Goal: Transaction & Acquisition: Book appointment/travel/reservation

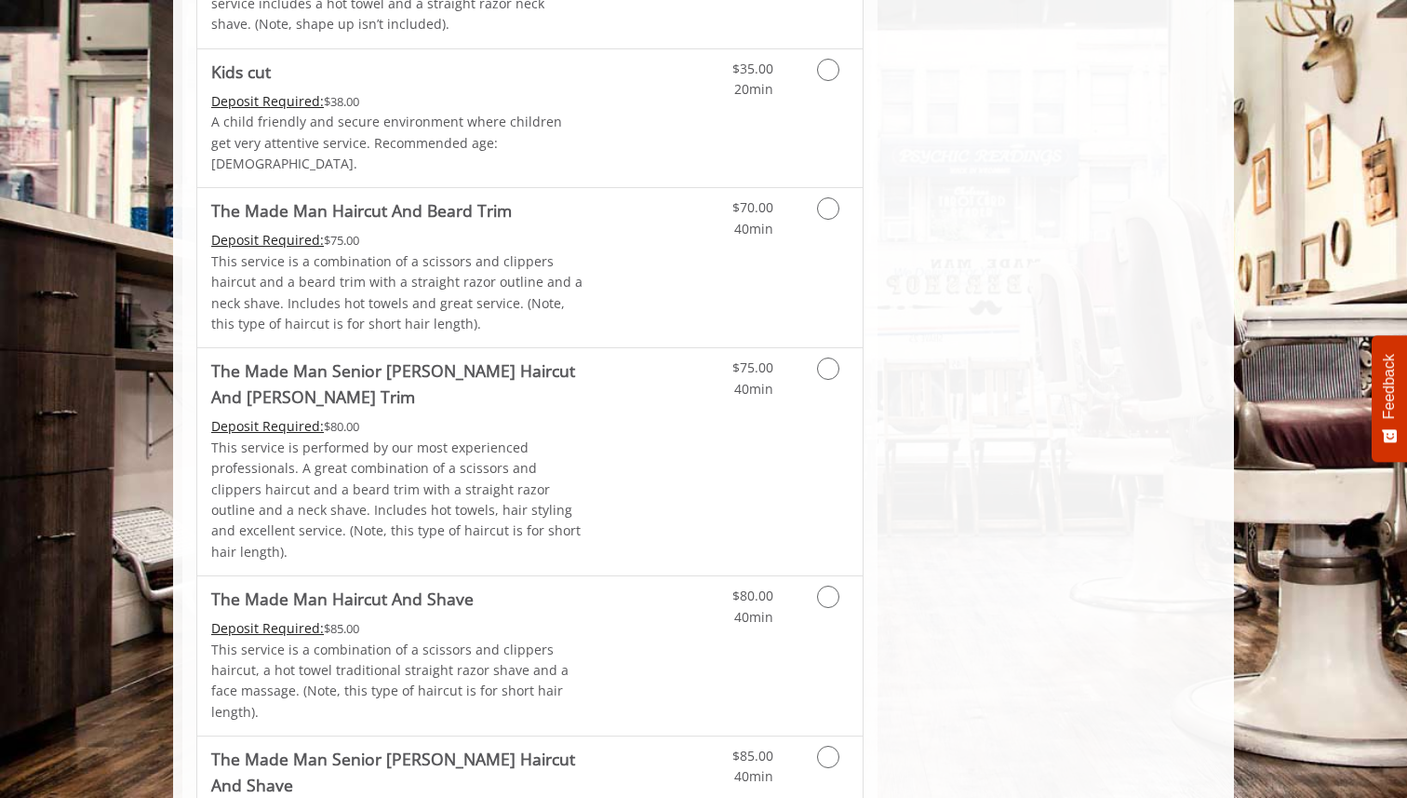
scroll to position [1603, 0]
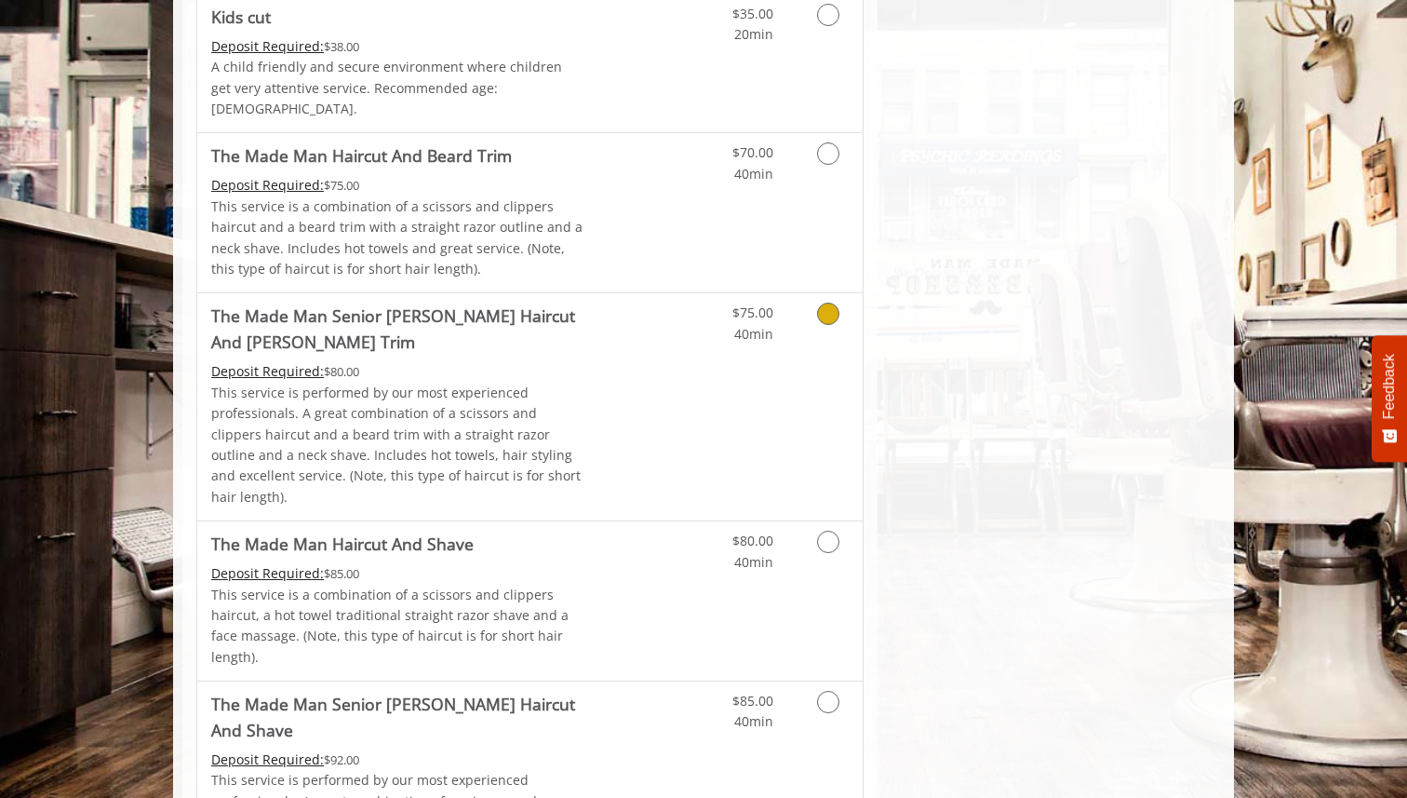
click at [681, 329] on link "Discounted Price" at bounding box center [640, 406] width 111 height 227
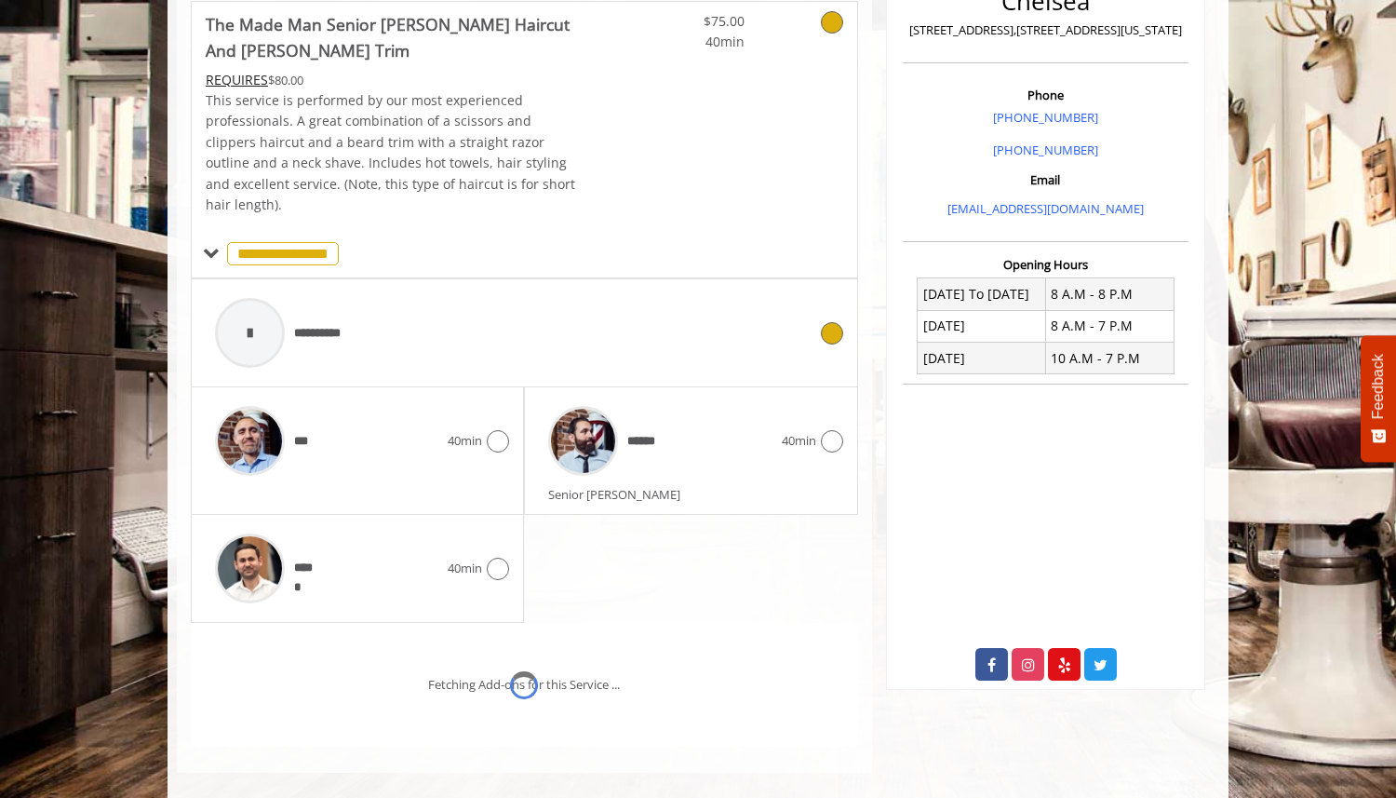
scroll to position [552, 0]
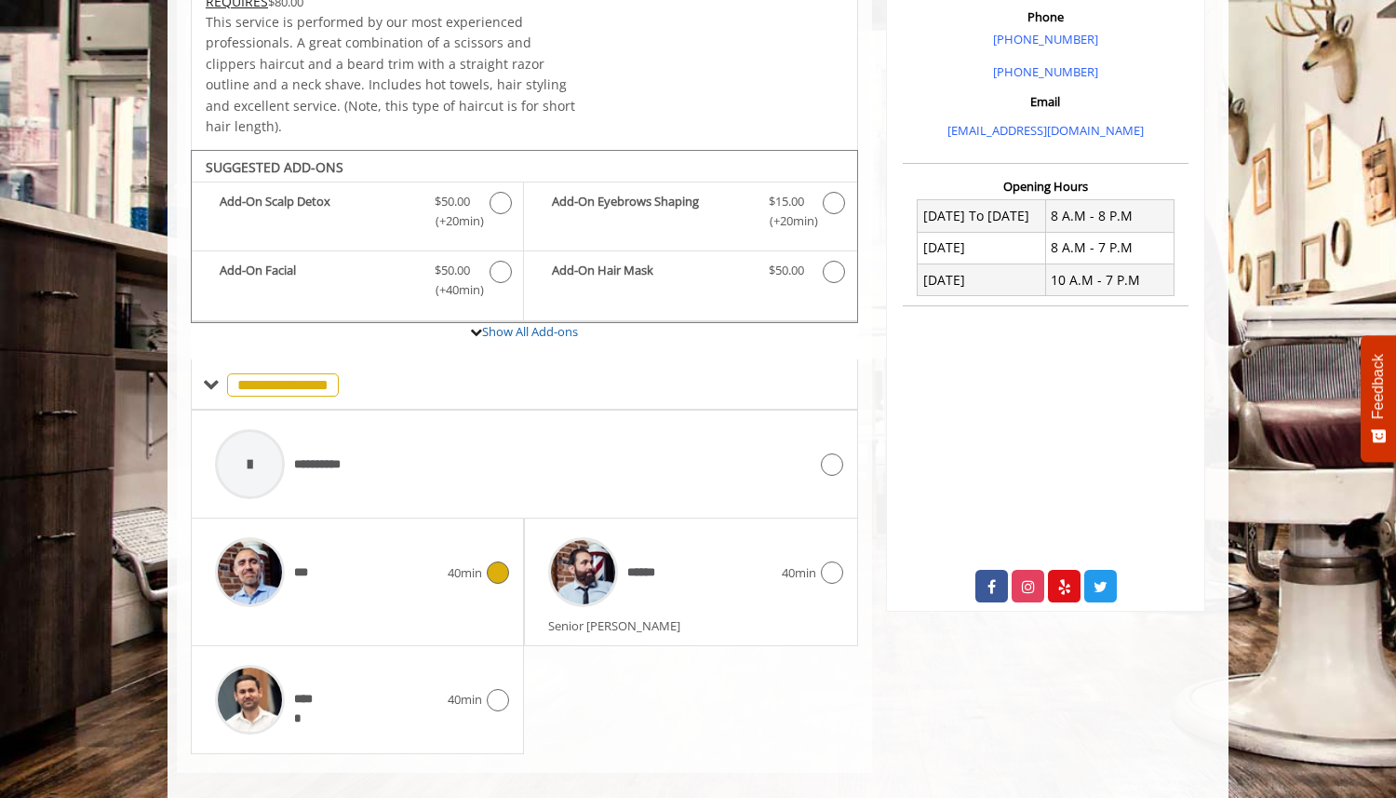
click at [479, 563] on span "40min" at bounding box center [465, 573] width 34 height 20
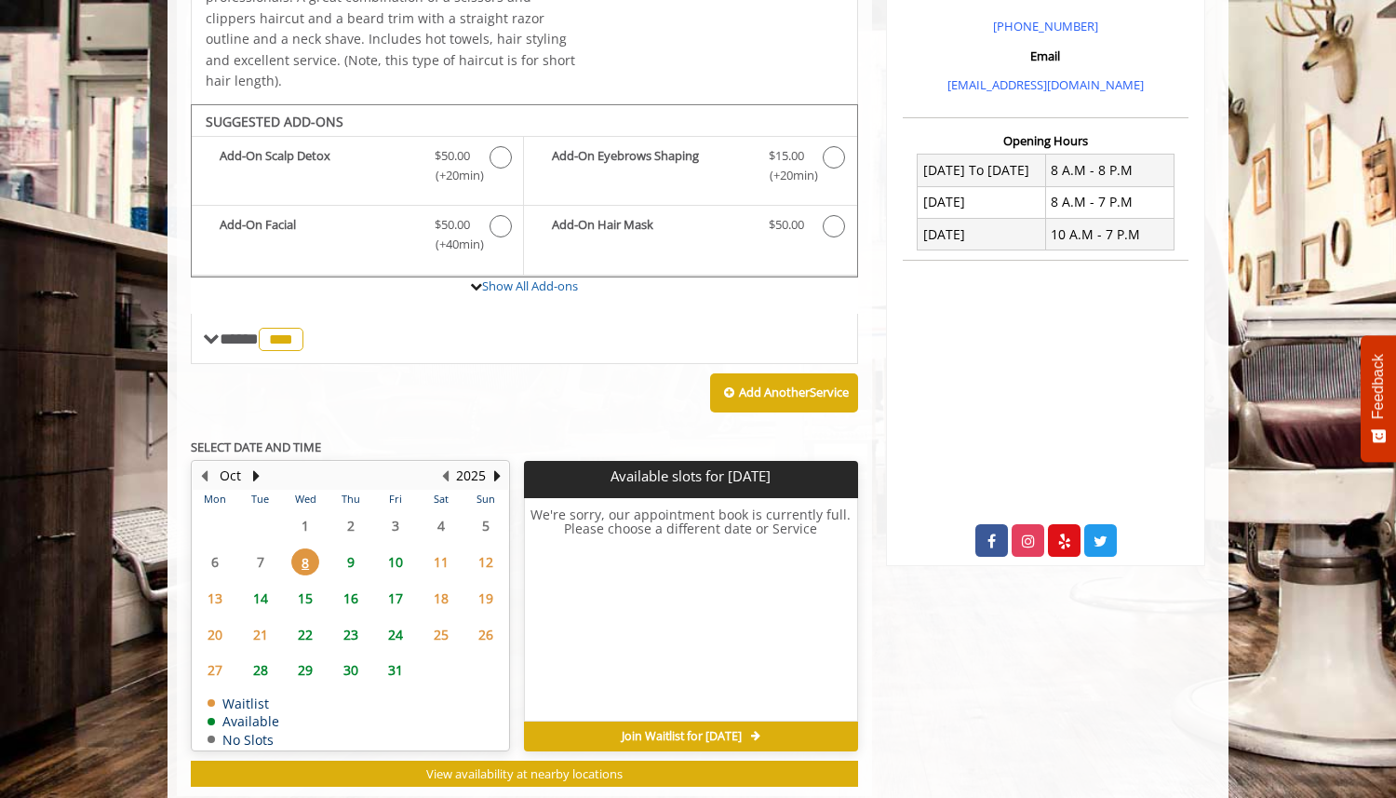
scroll to position [621, 0]
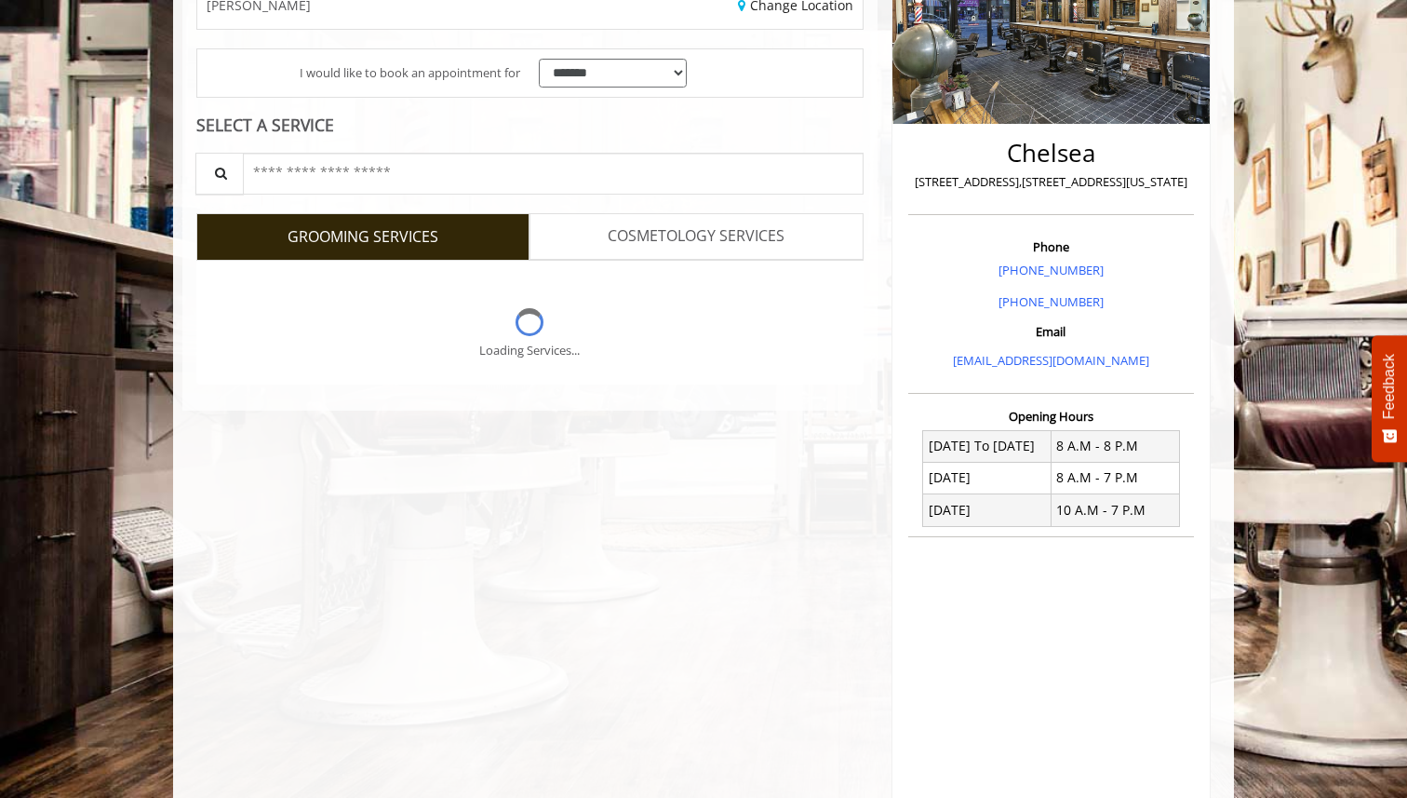
scroll to position [413, 0]
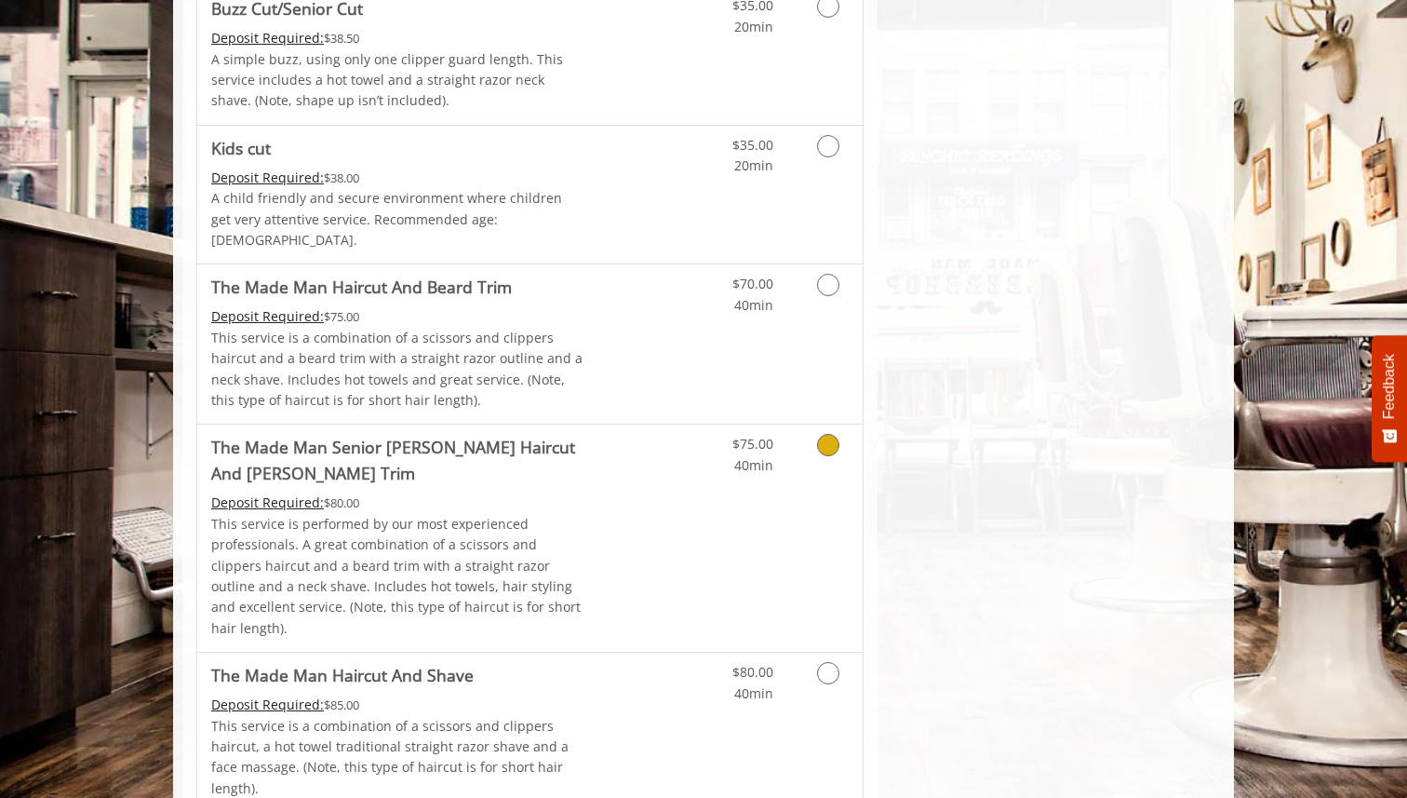
click at [578, 465] on link "The Made Man Senior Barber Haircut And Beard Trim Deposit Required: $80.00 This…" at bounding box center [398, 537] width 374 height 227
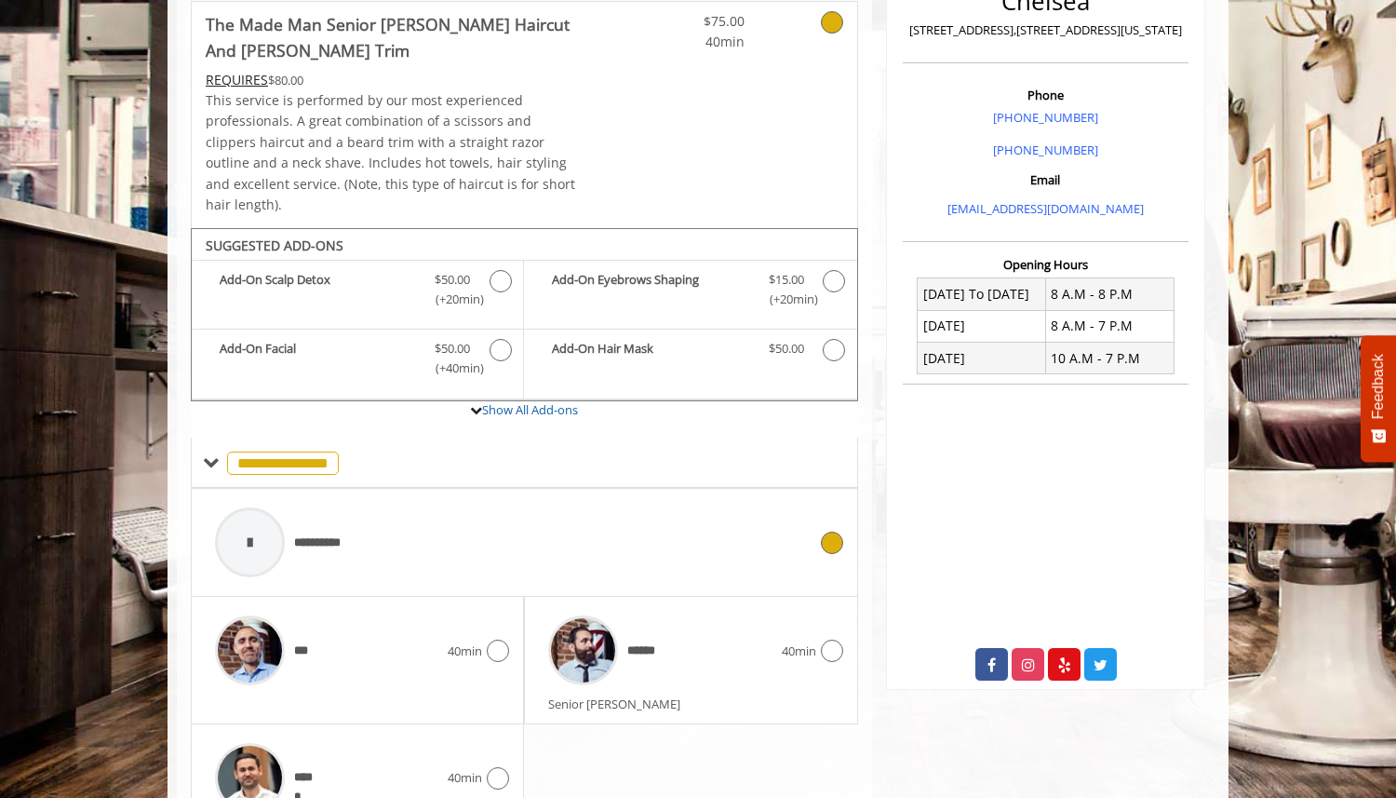
scroll to position [552, 0]
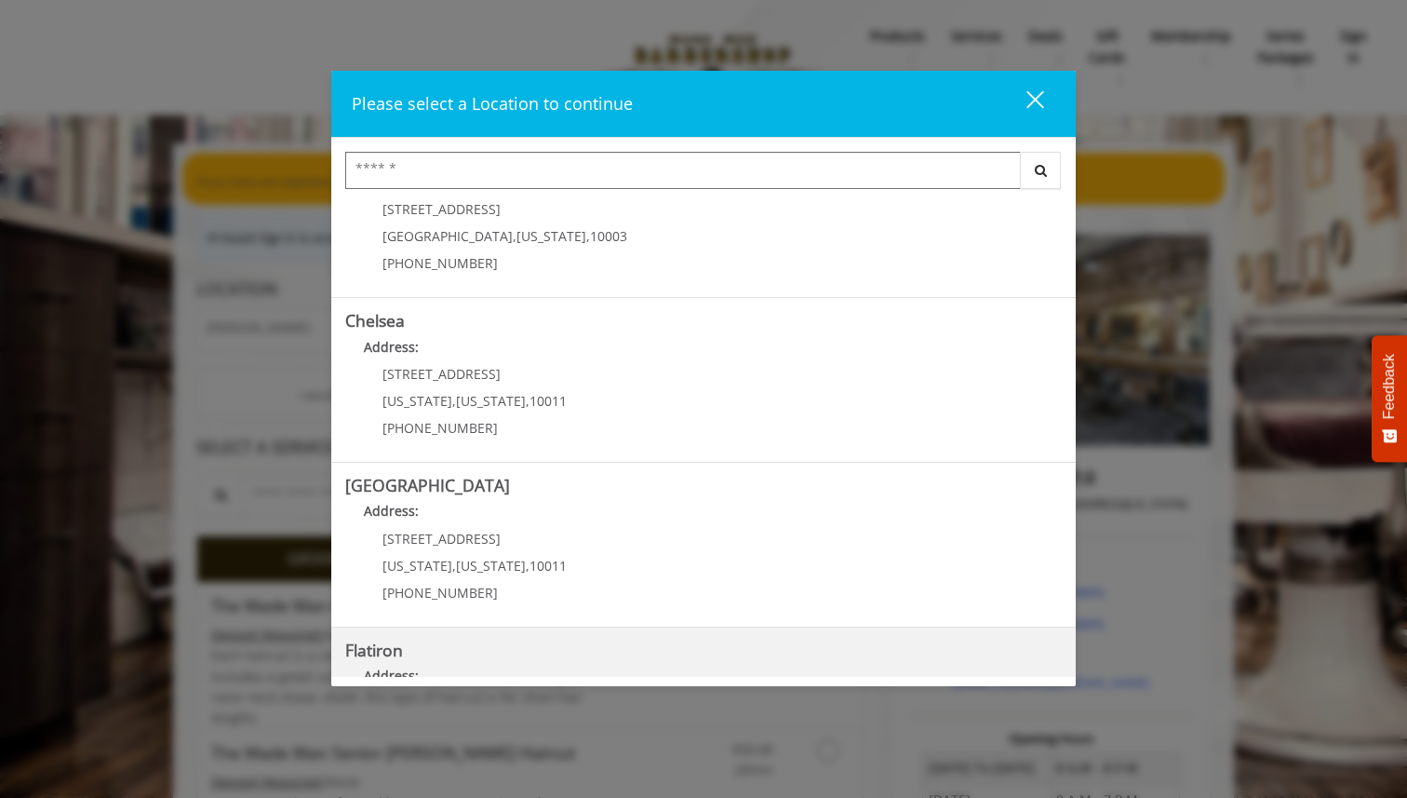
scroll to position [68, 0]
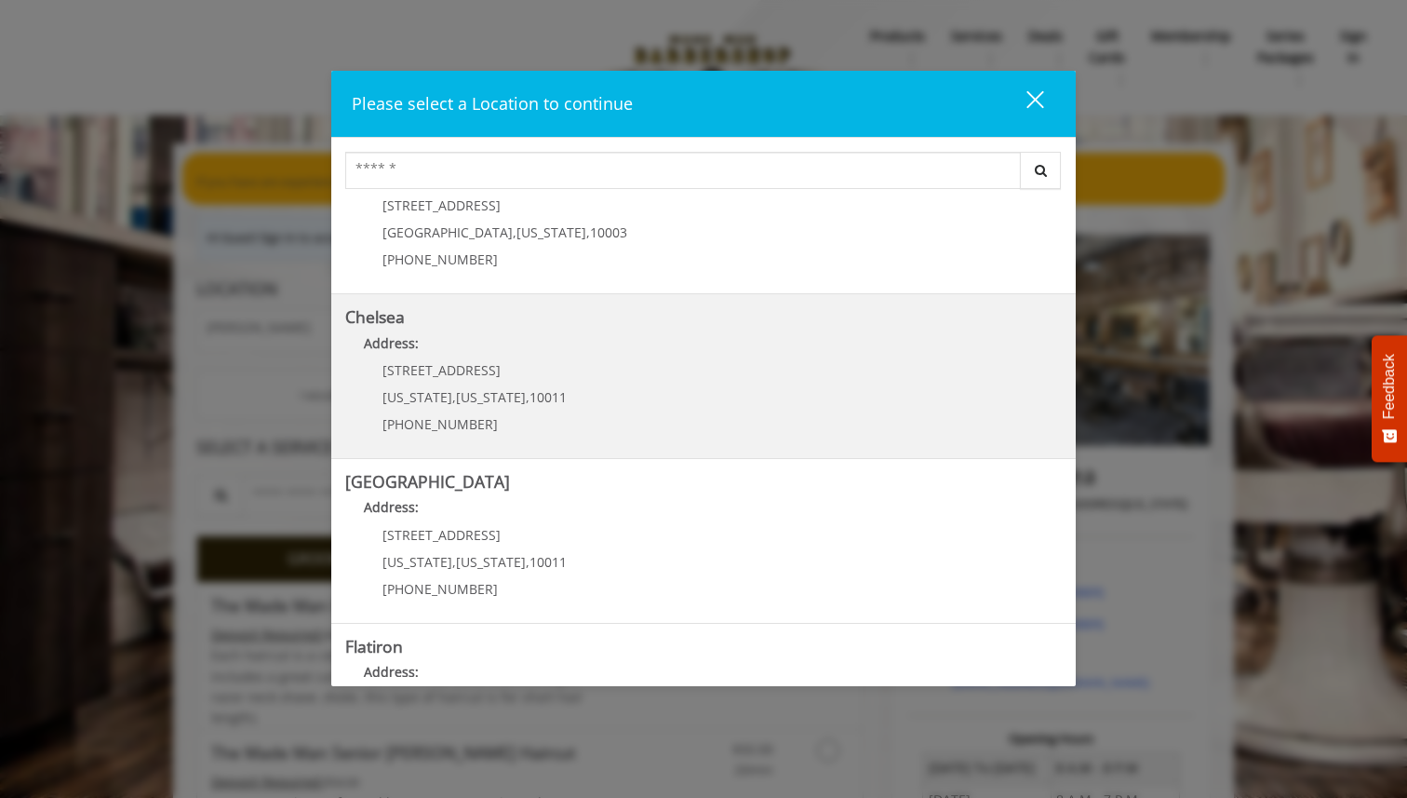
click at [546, 382] on div "169/170 W 23rd St New York , New York , 10011 (917) 639-3902" at bounding box center [460, 403] width 231 height 81
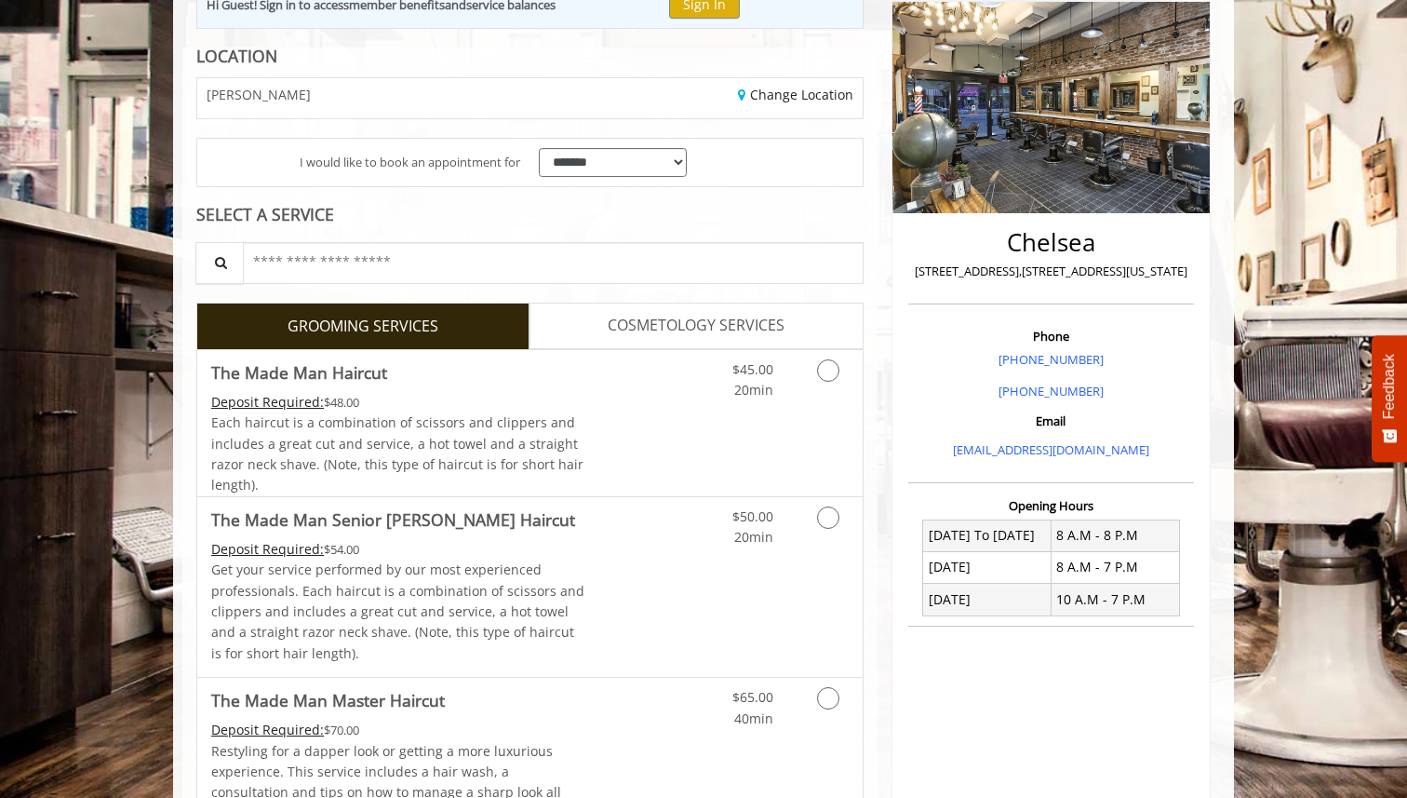
scroll to position [558, 0]
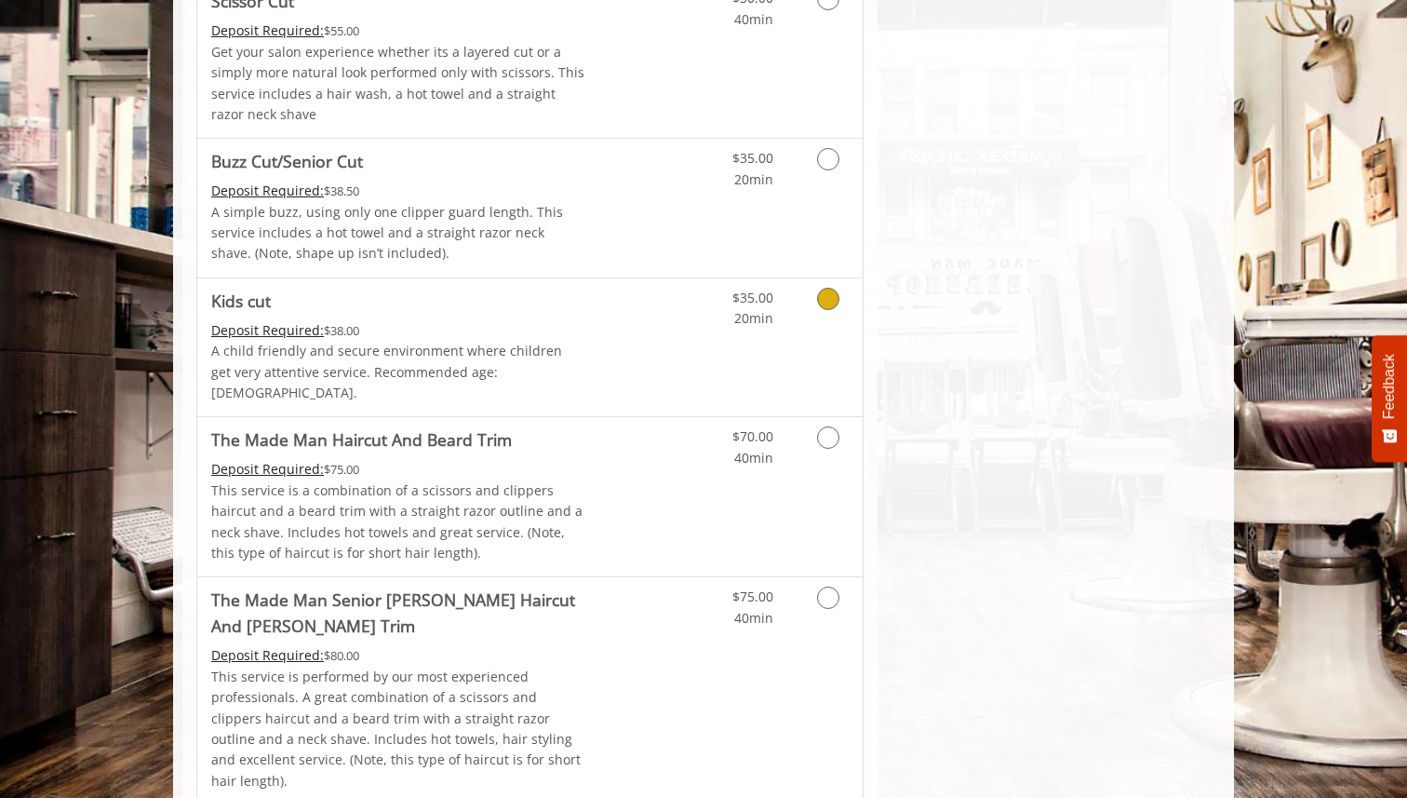
scroll to position [1323, 0]
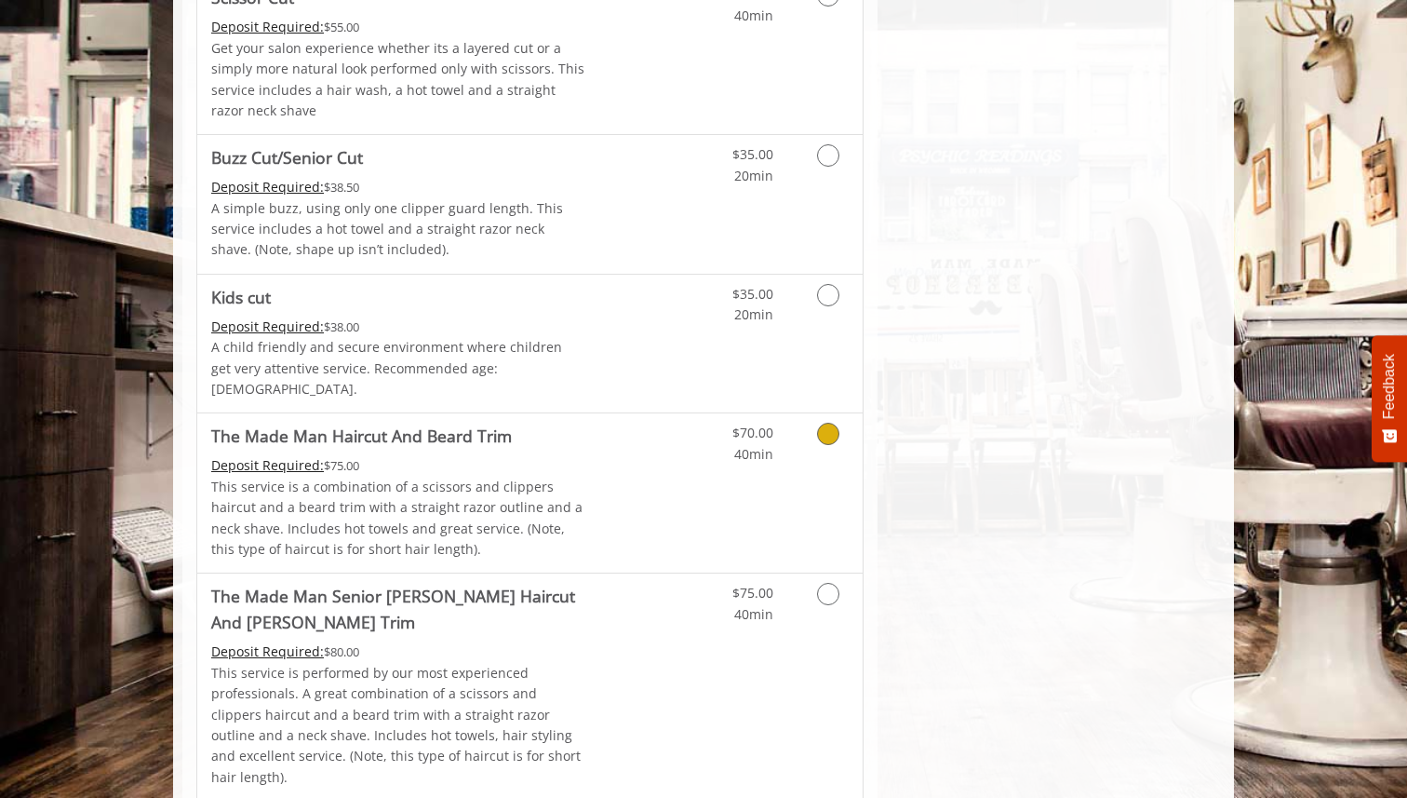
click at [674, 436] on link "Discounted Price" at bounding box center [640, 492] width 111 height 159
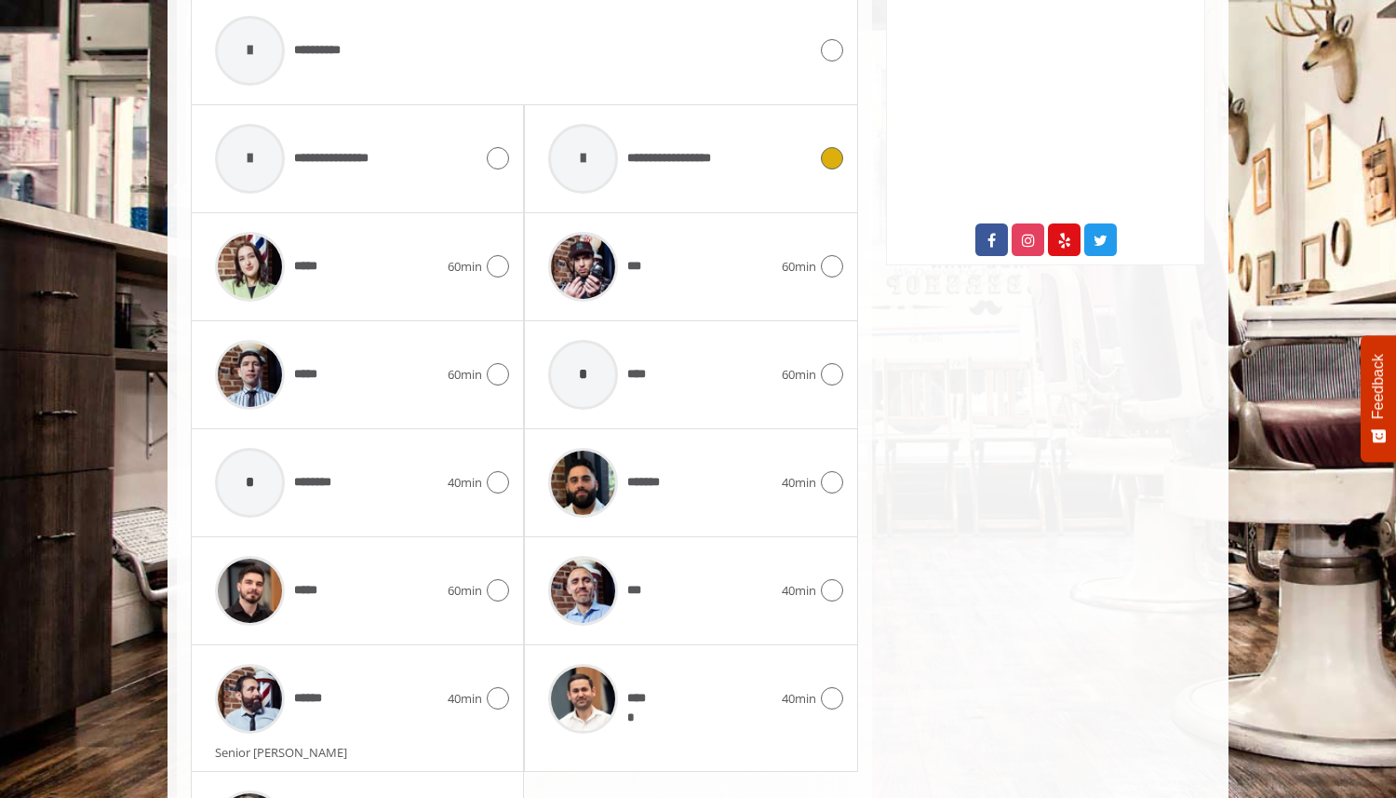
scroll to position [897, 0]
click at [492, 592] on icon at bounding box center [498, 591] width 22 height 22
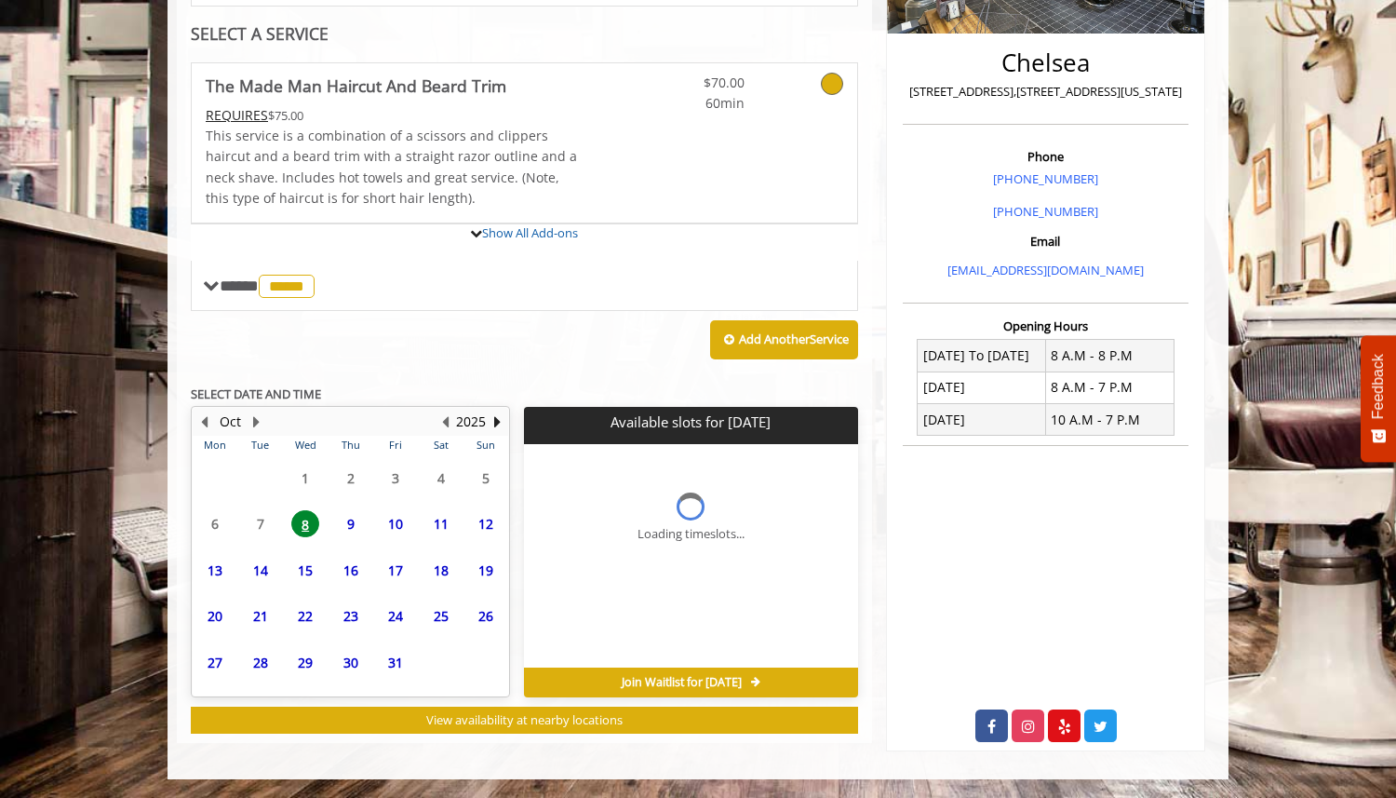
scroll to position [573, 0]
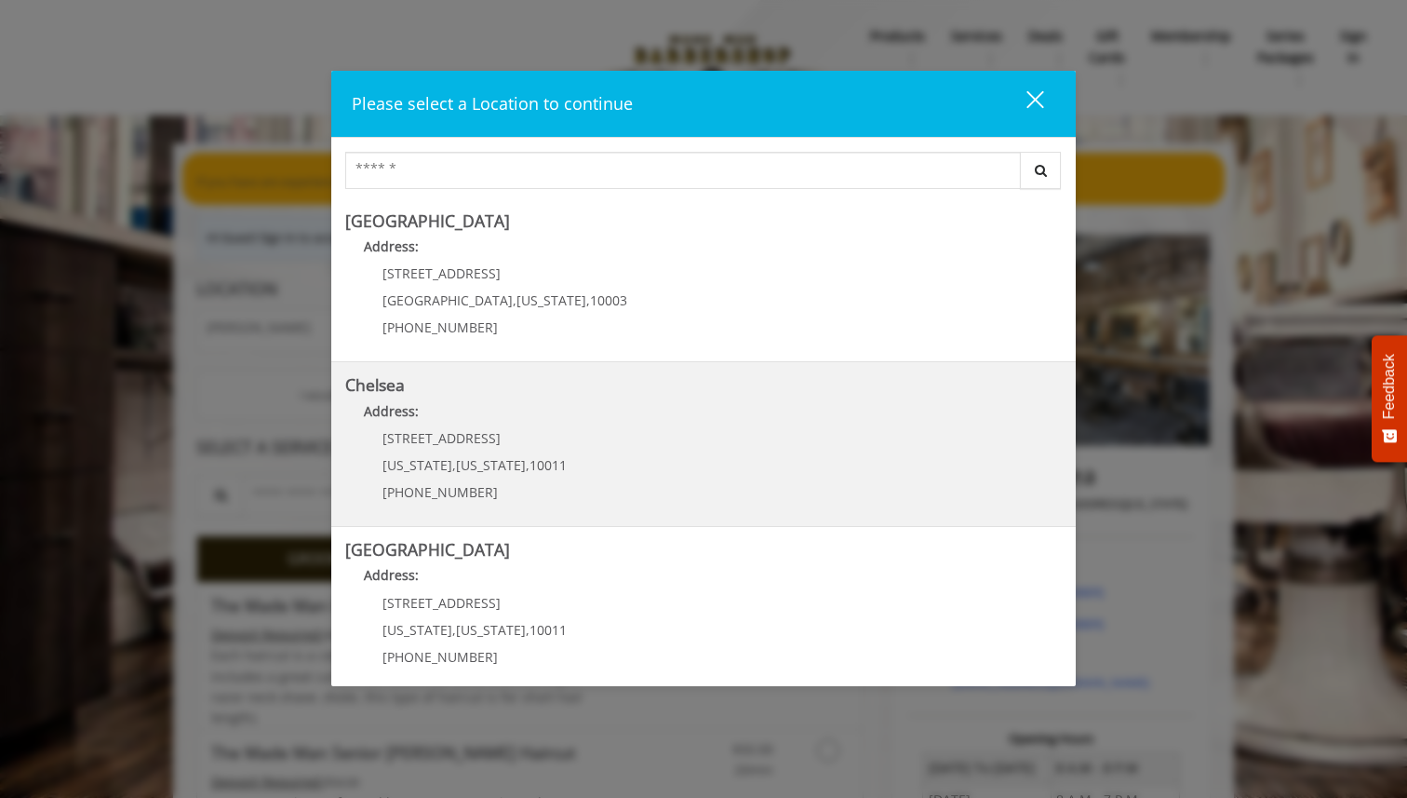
click at [665, 471] on link "Chelsea Address: 169/170 W 23rd St New York , New York , 10011 (917) 639-3902" at bounding box center [703, 444] width 717 height 136
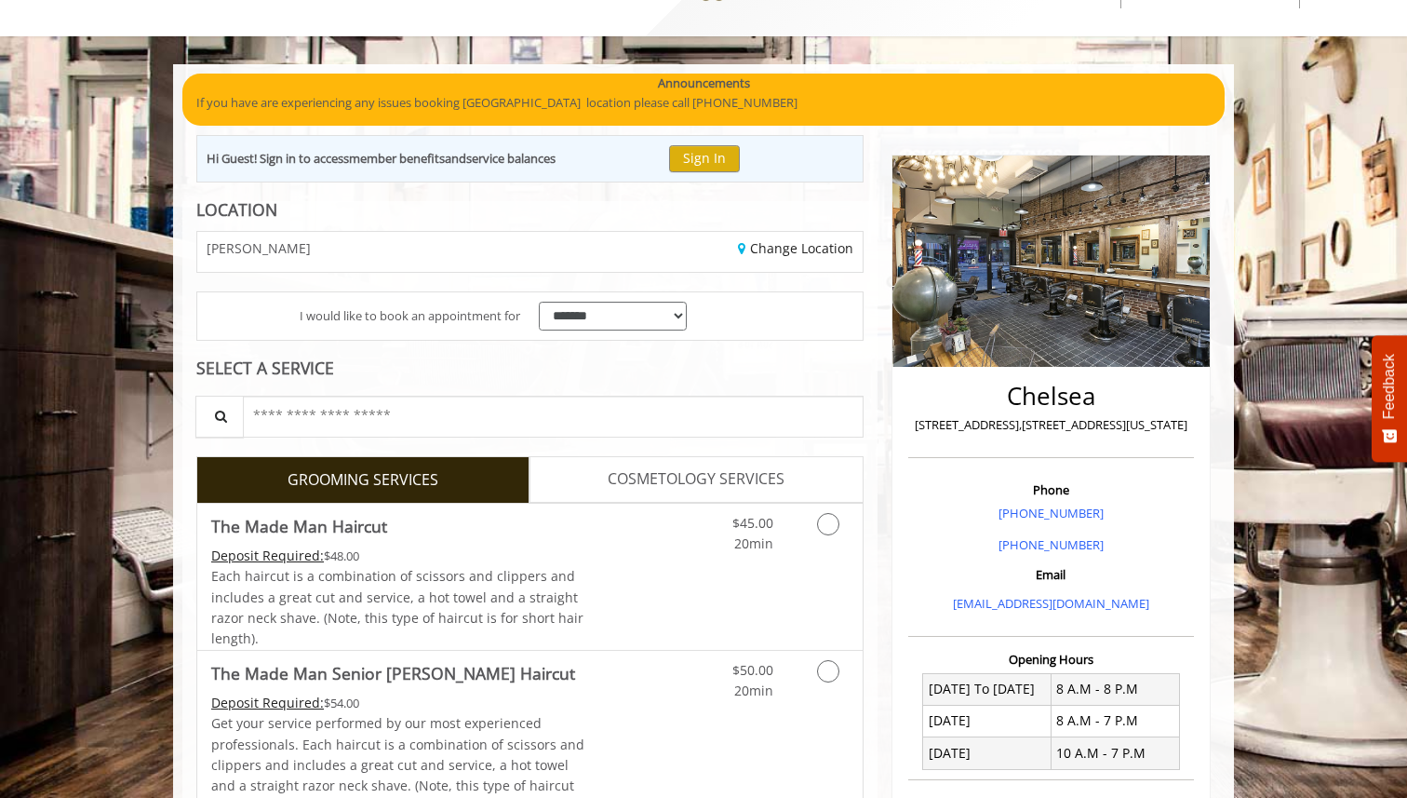
scroll to position [96, 0]
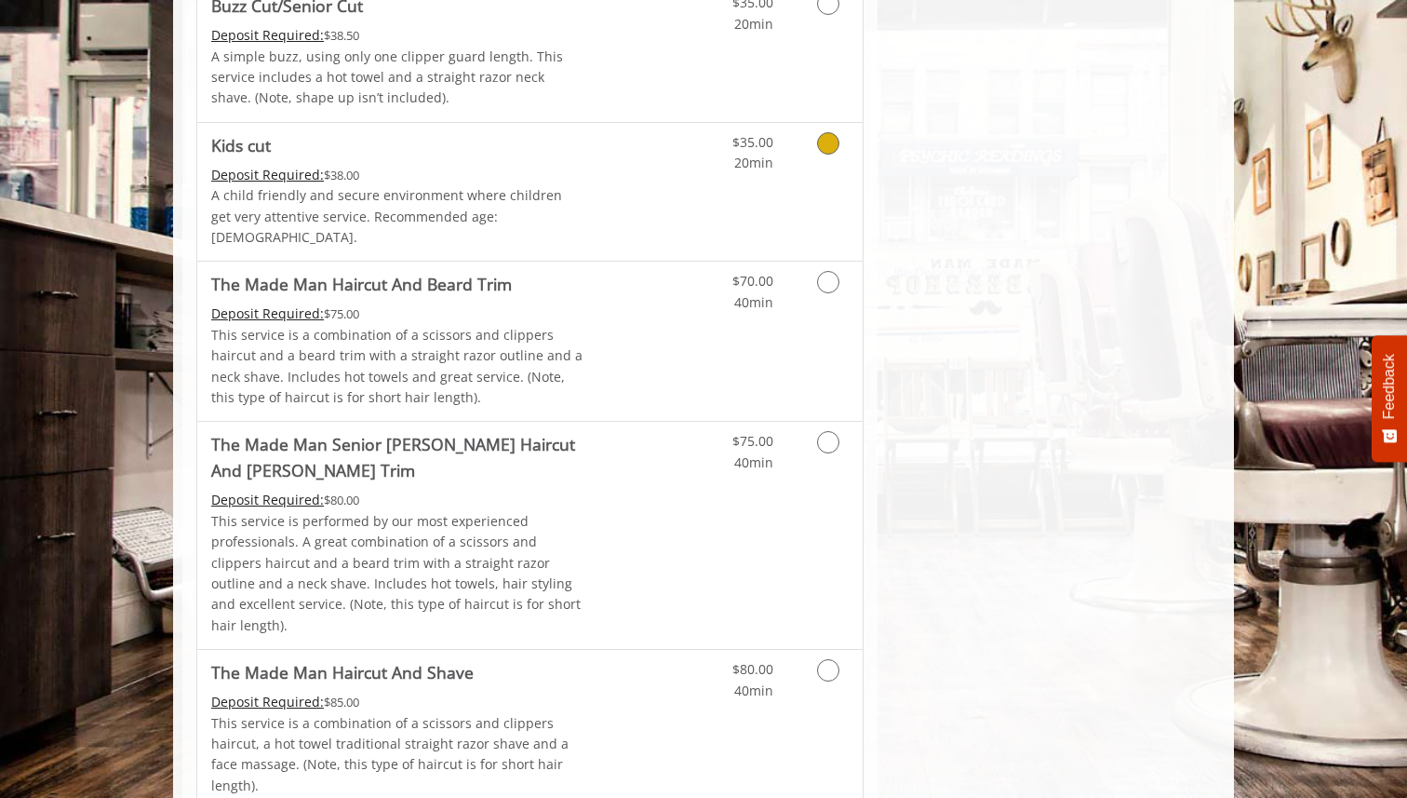
scroll to position [1467, 0]
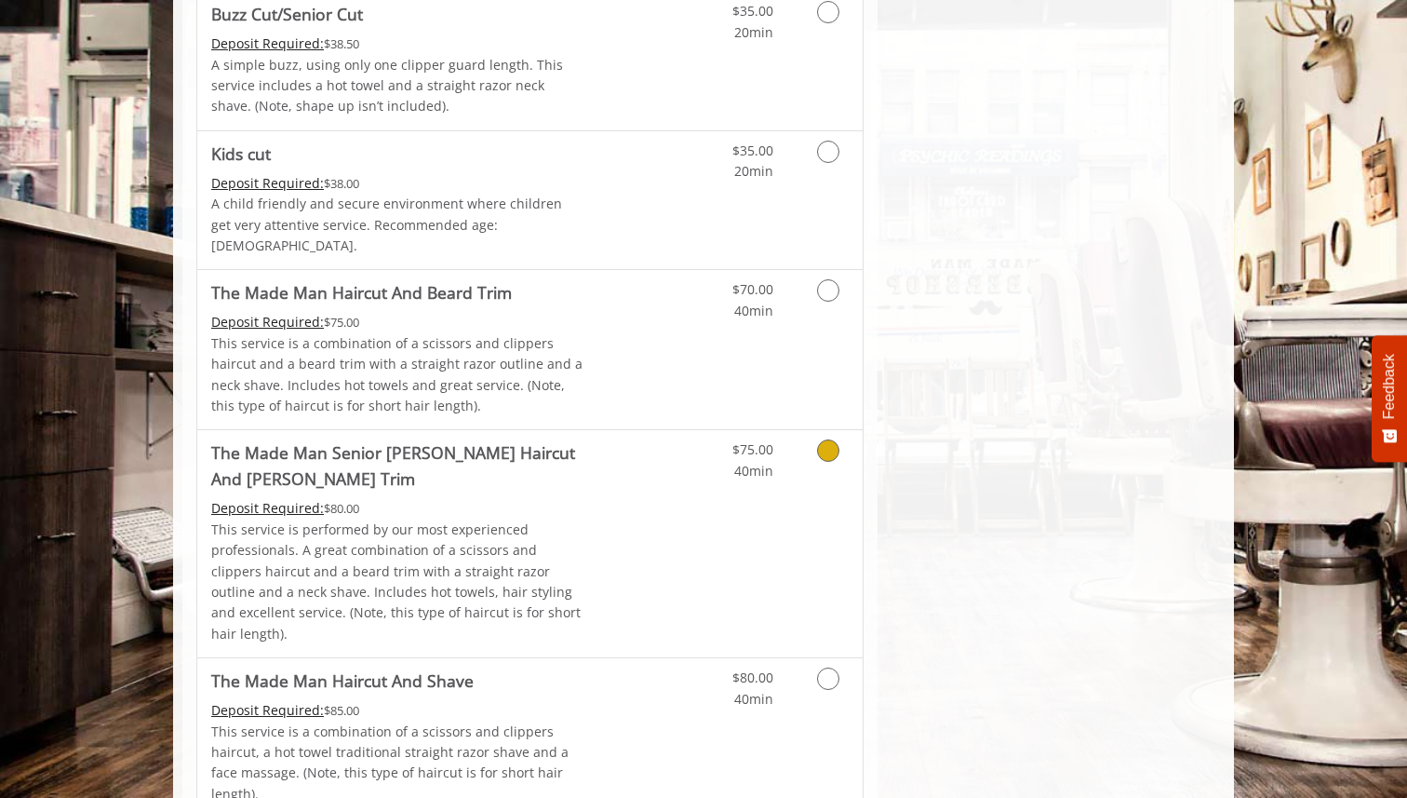
click at [667, 467] on link "Discounted Price" at bounding box center [640, 543] width 111 height 227
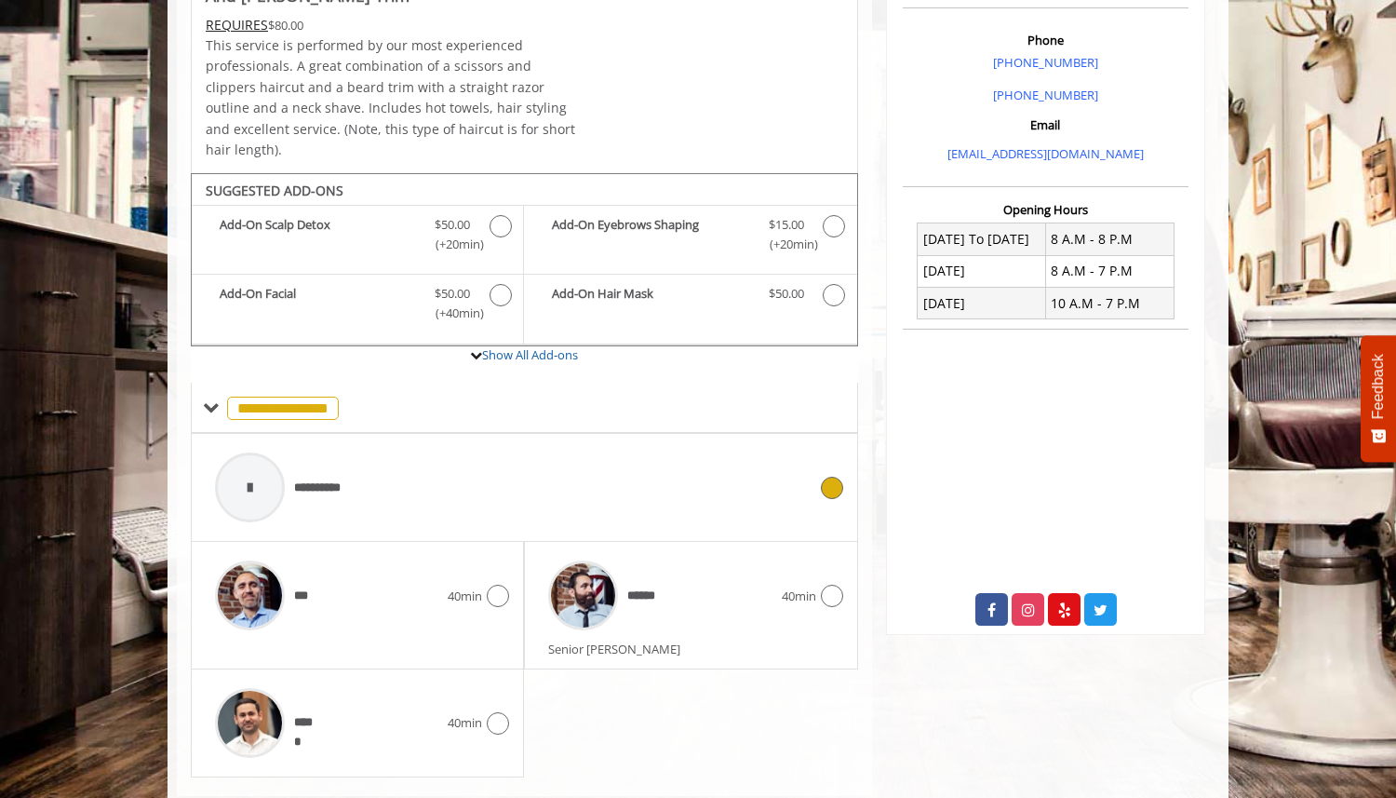
scroll to position [552, 0]
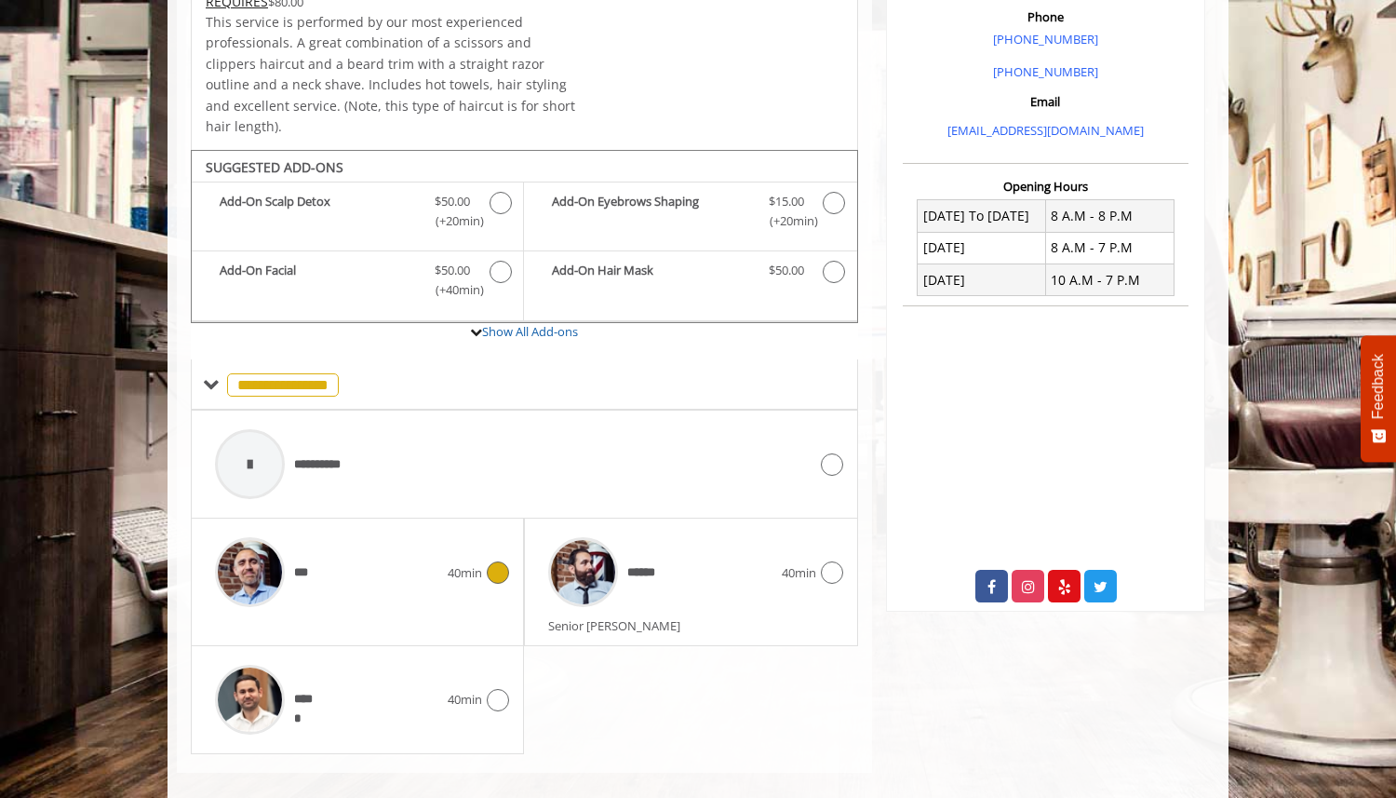
click at [474, 563] on span "40min" at bounding box center [465, 573] width 34 height 20
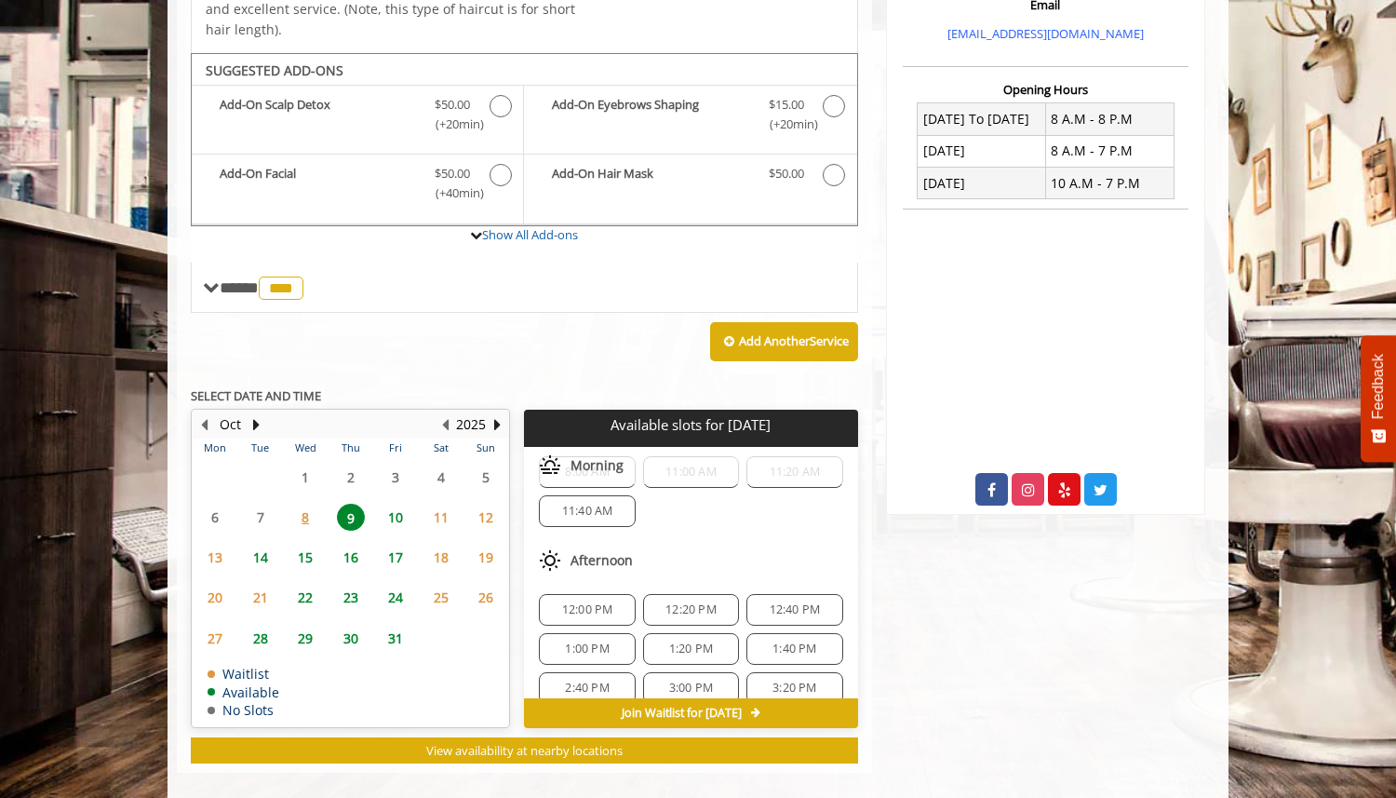
scroll to position [0, 0]
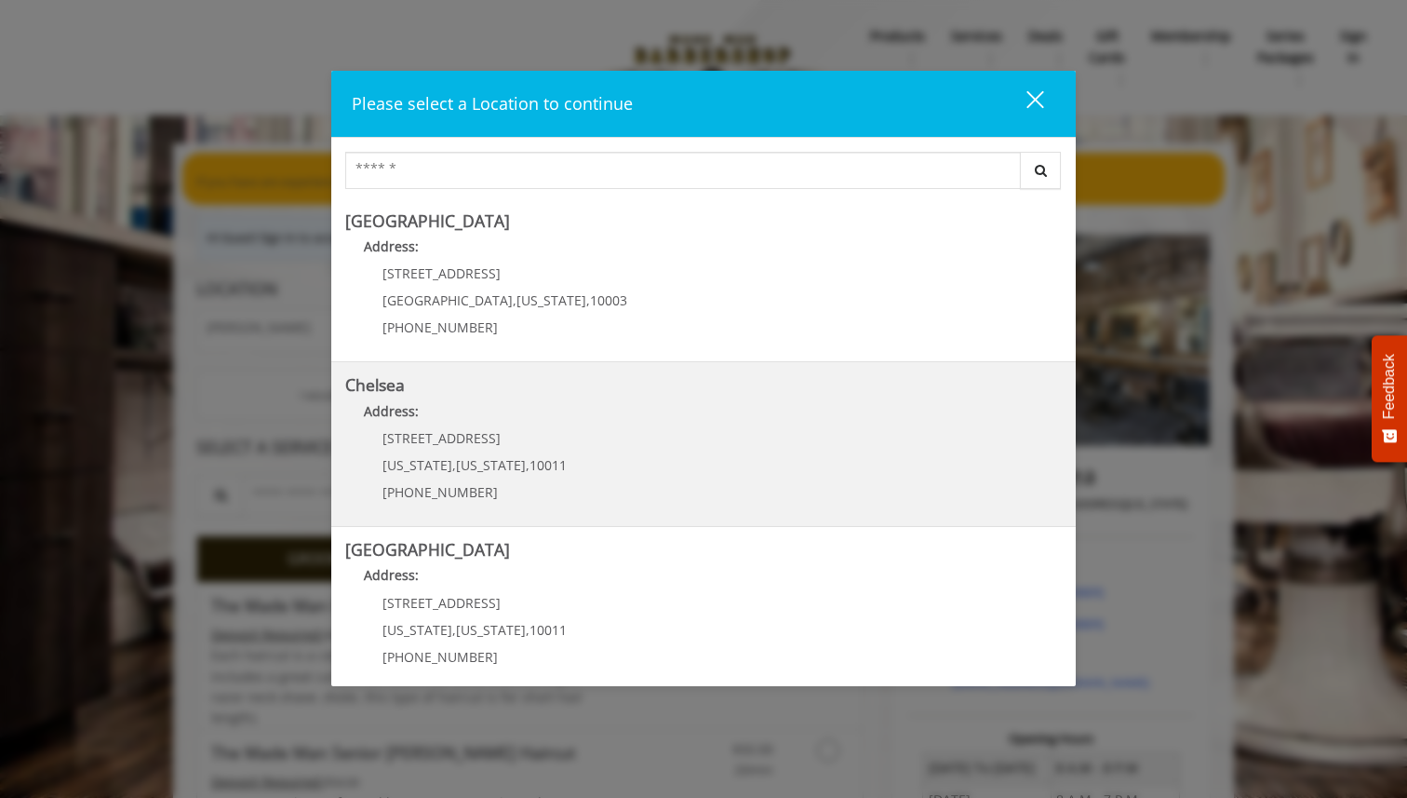
click at [697, 403] on p "Address:" at bounding box center [703, 416] width 717 height 30
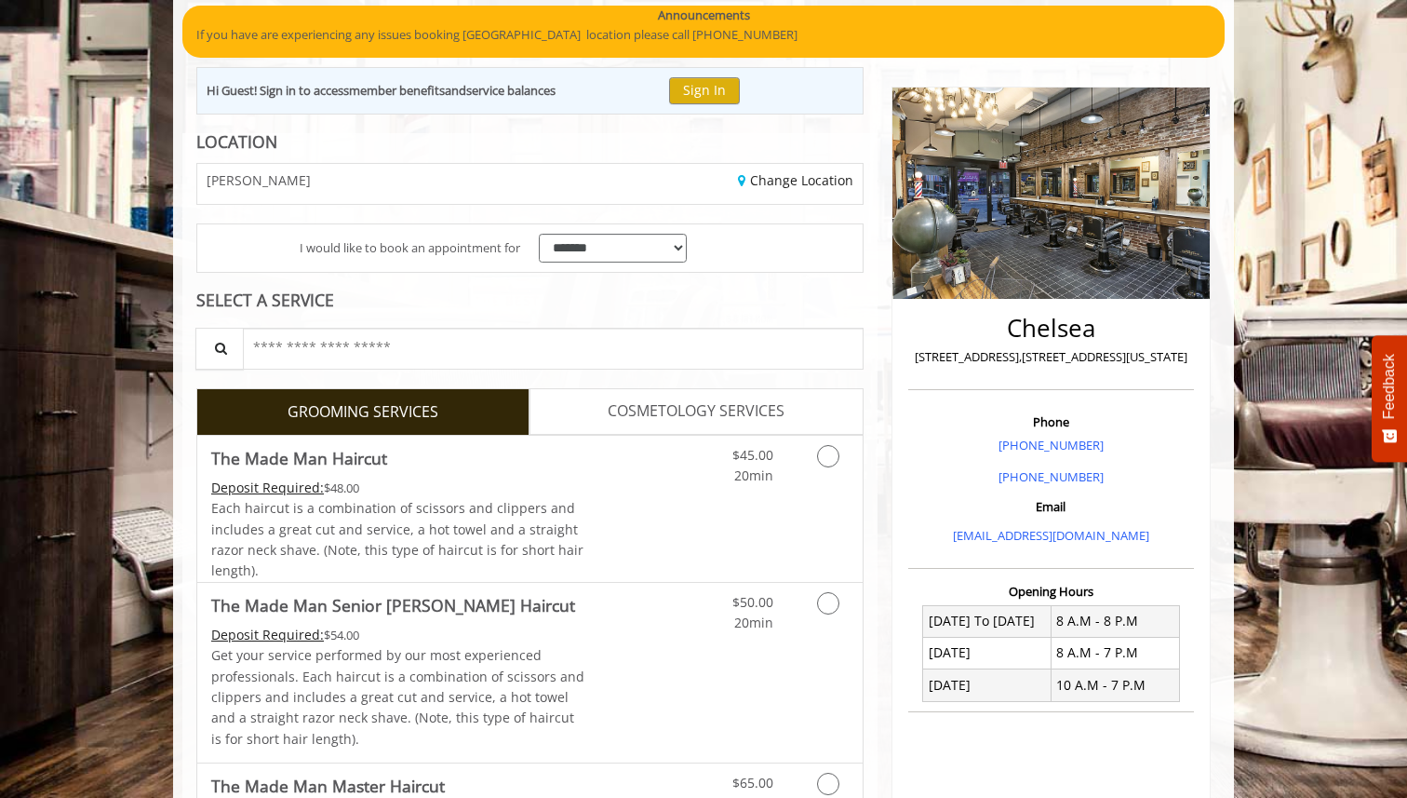
scroll to position [242, 0]
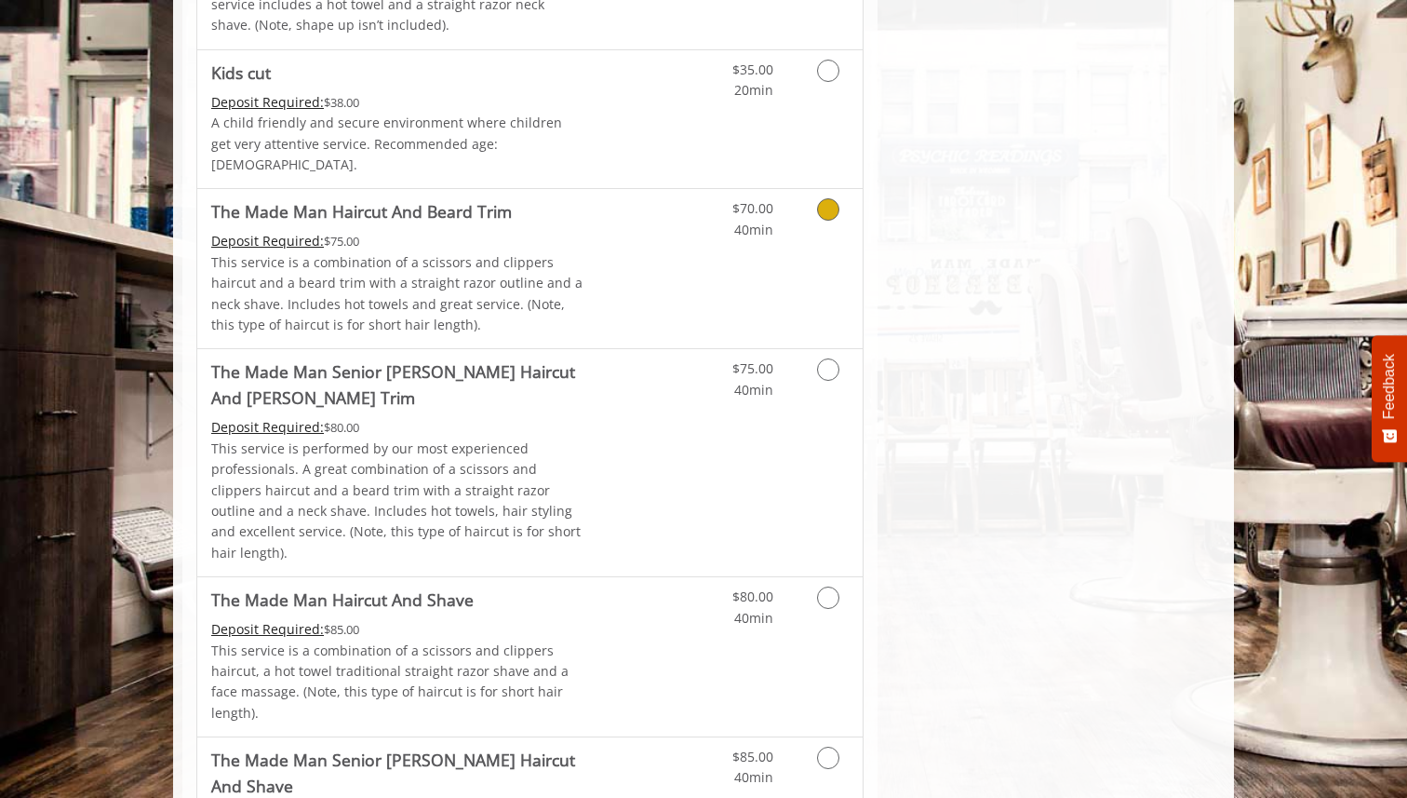
scroll to position [1549, 0]
click at [603, 240] on link "Discounted Price" at bounding box center [640, 266] width 111 height 159
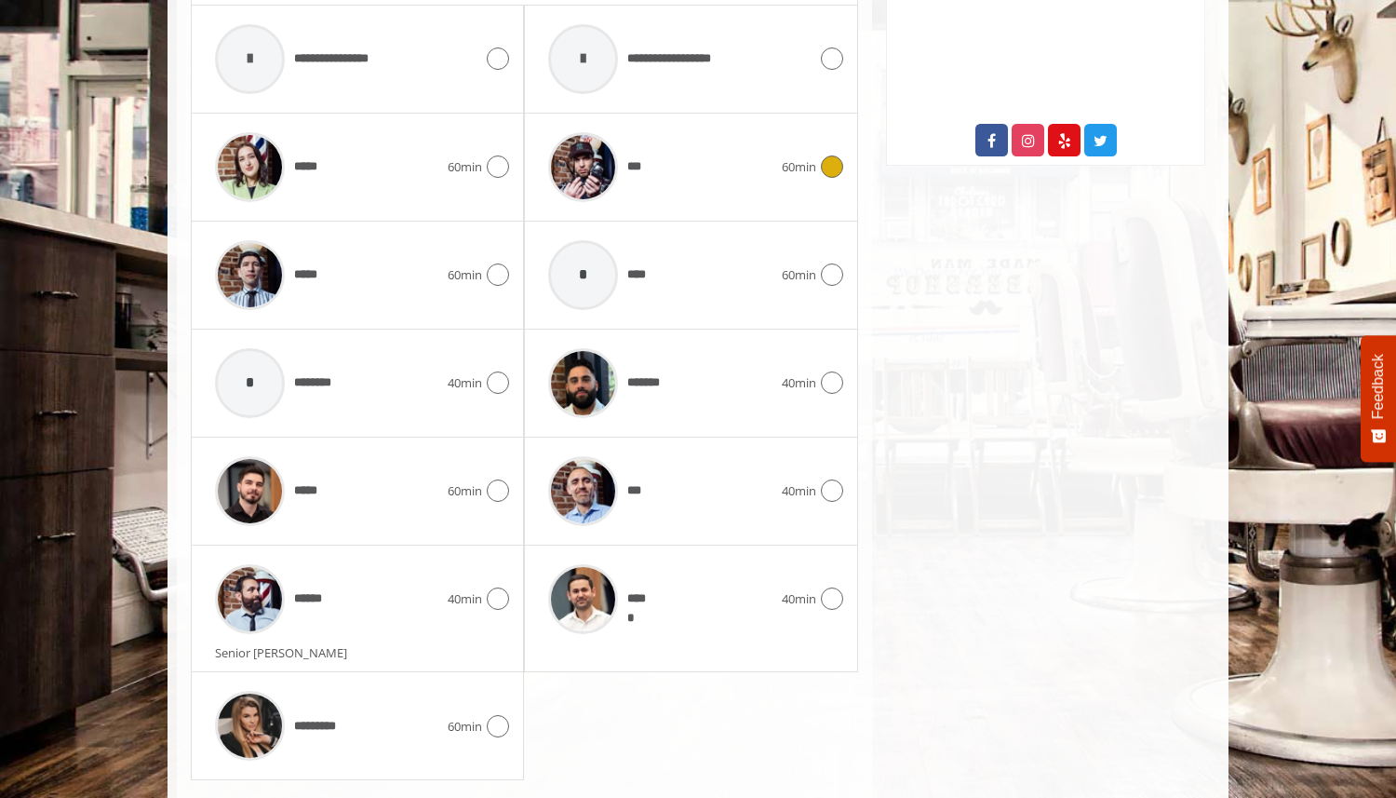
scroll to position [1018, 0]
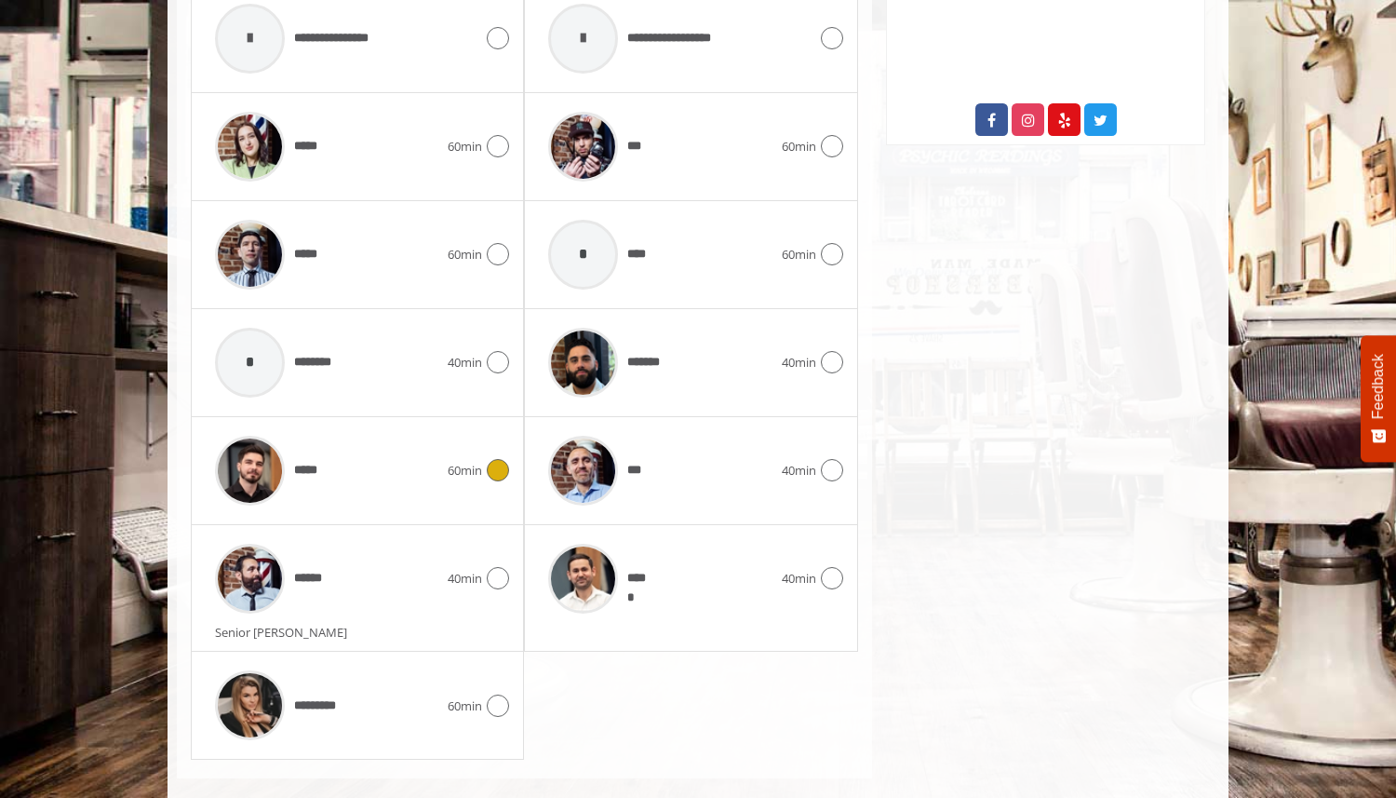
click at [459, 470] on span "60min" at bounding box center [465, 471] width 34 height 20
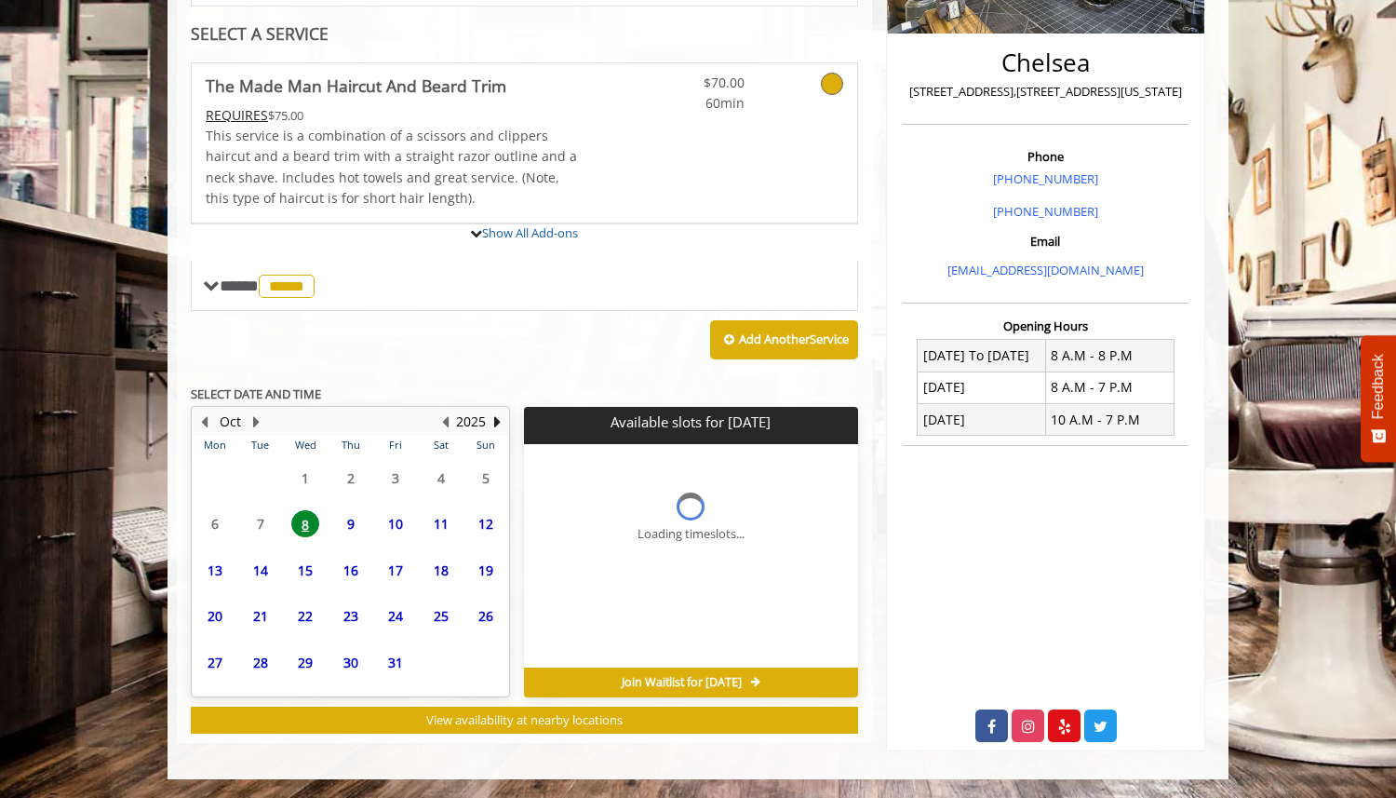
scroll to position [573, 0]
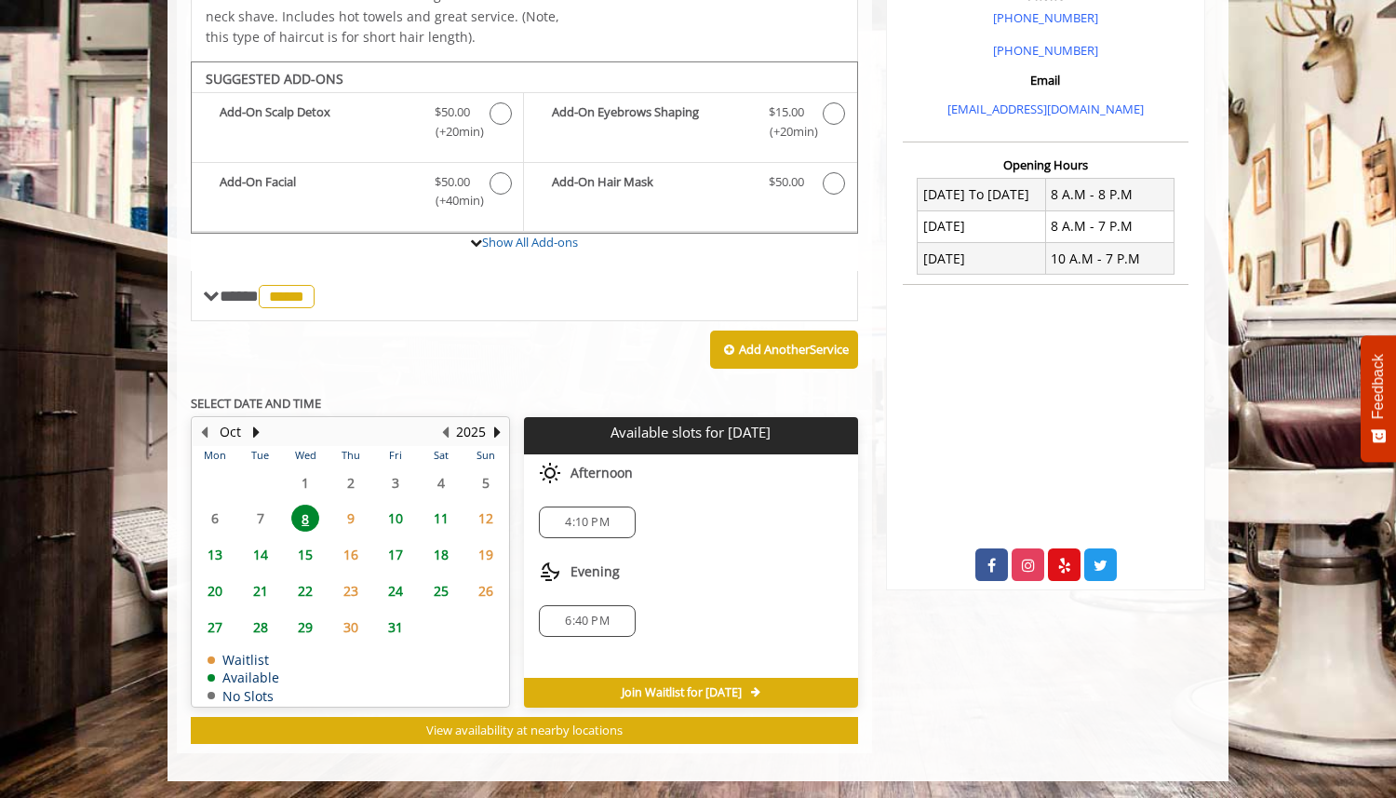
click at [615, 527] on span "4:10 PM" at bounding box center [586, 522] width 79 height 15
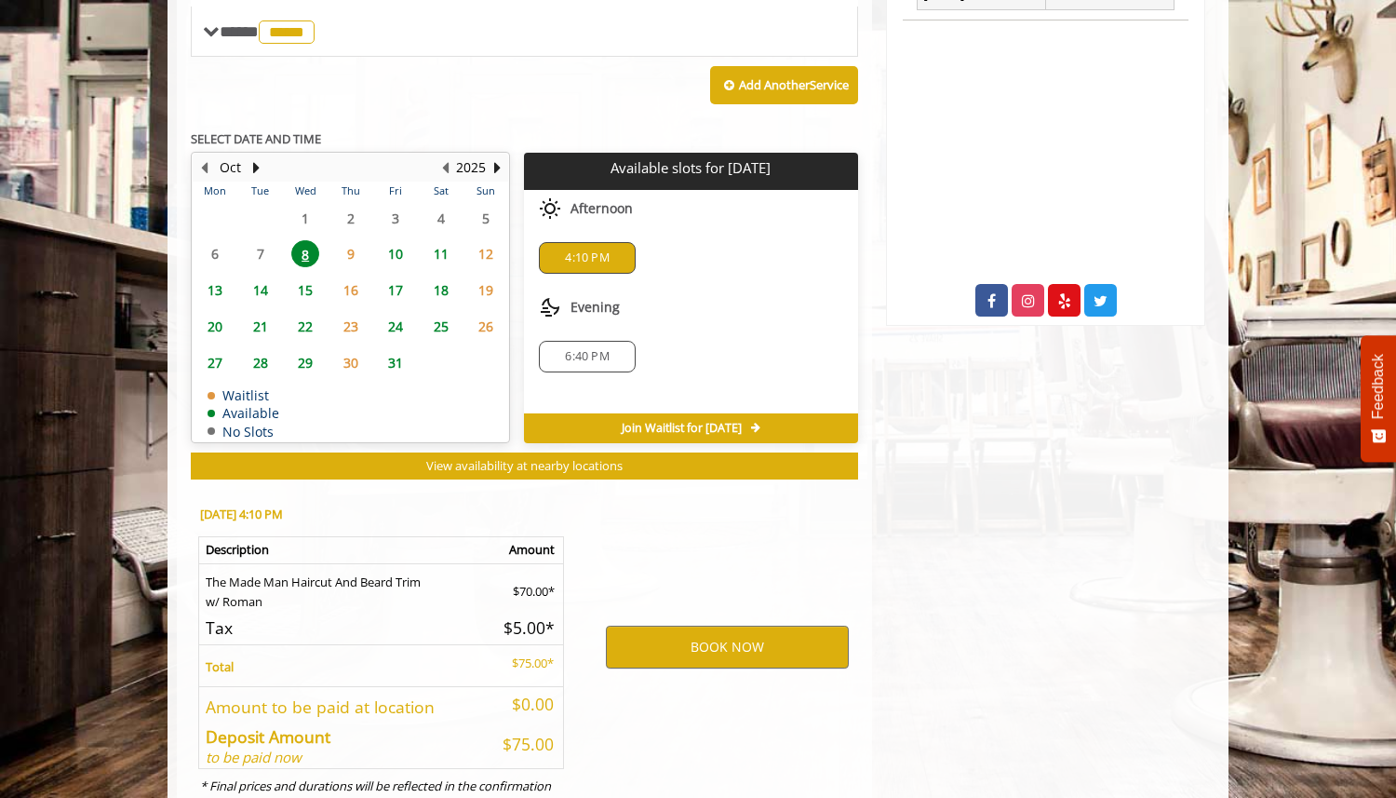
scroll to position [910, 0]
